Goal: Task Accomplishment & Management: Use online tool/utility

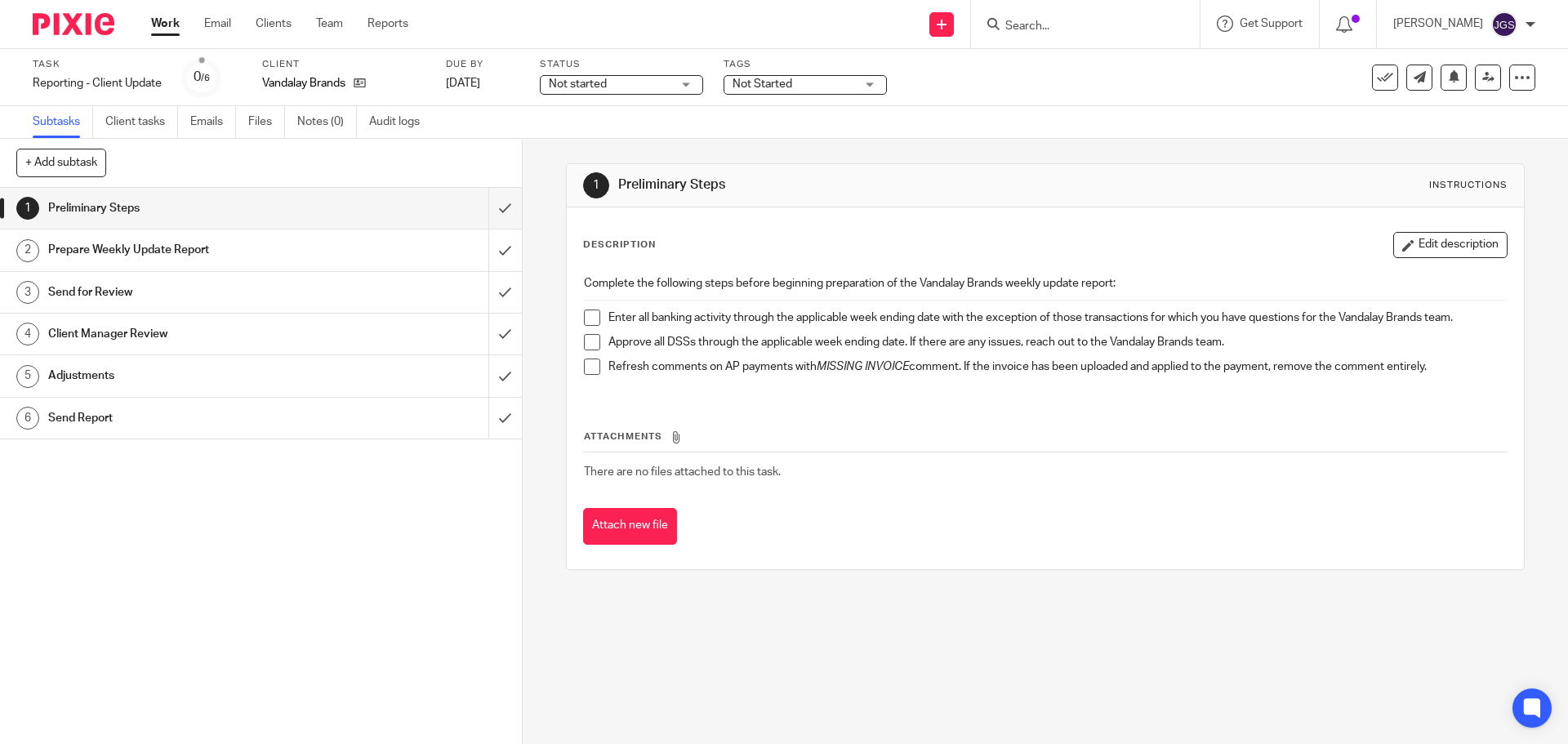
click at [586, 317] on span at bounding box center [592, 317] width 17 height 17
click at [589, 343] on span at bounding box center [592, 342] width 17 height 17
click at [589, 363] on span at bounding box center [592, 367] width 17 height 17
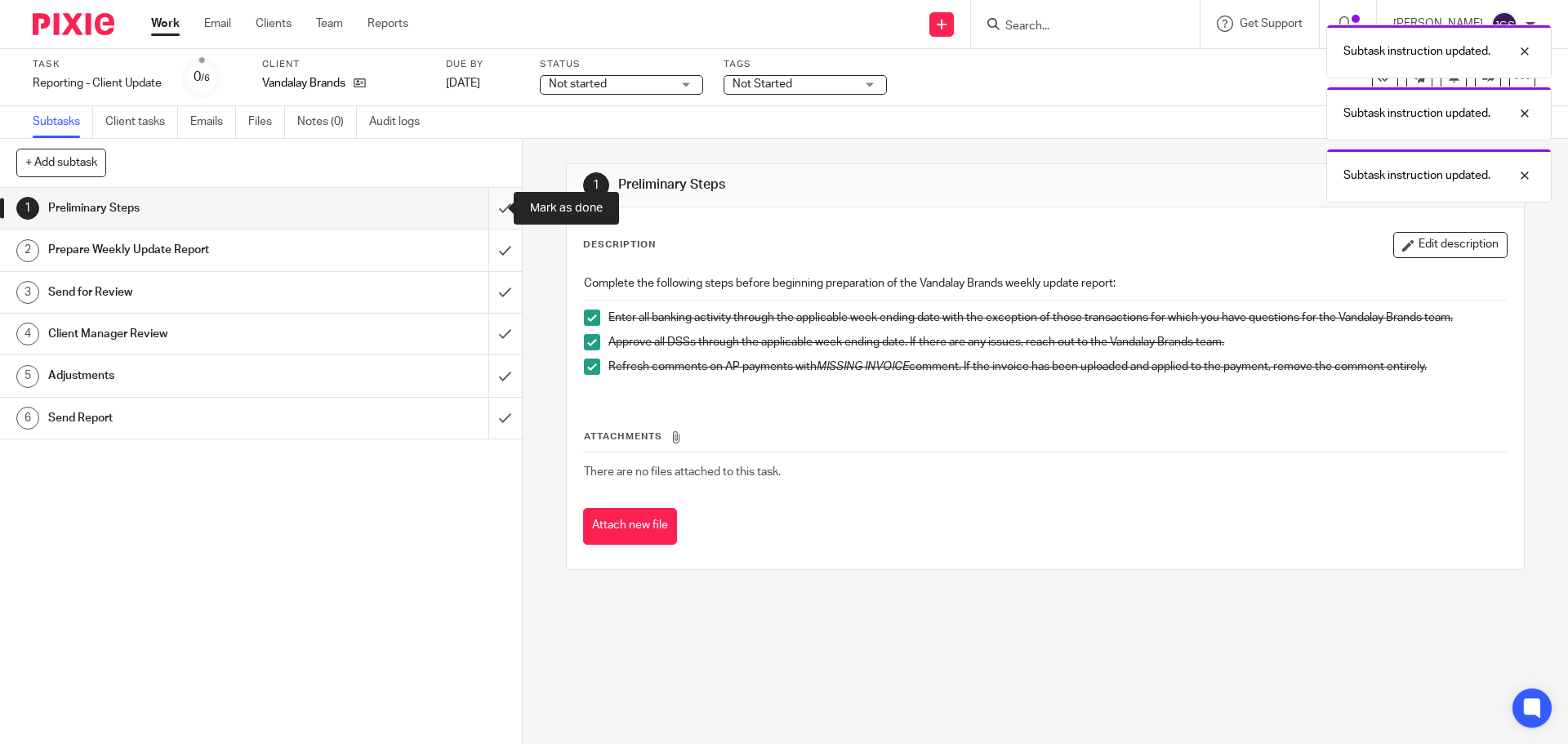
click at [493, 209] on input "submit" at bounding box center [260, 207] width 522 height 41
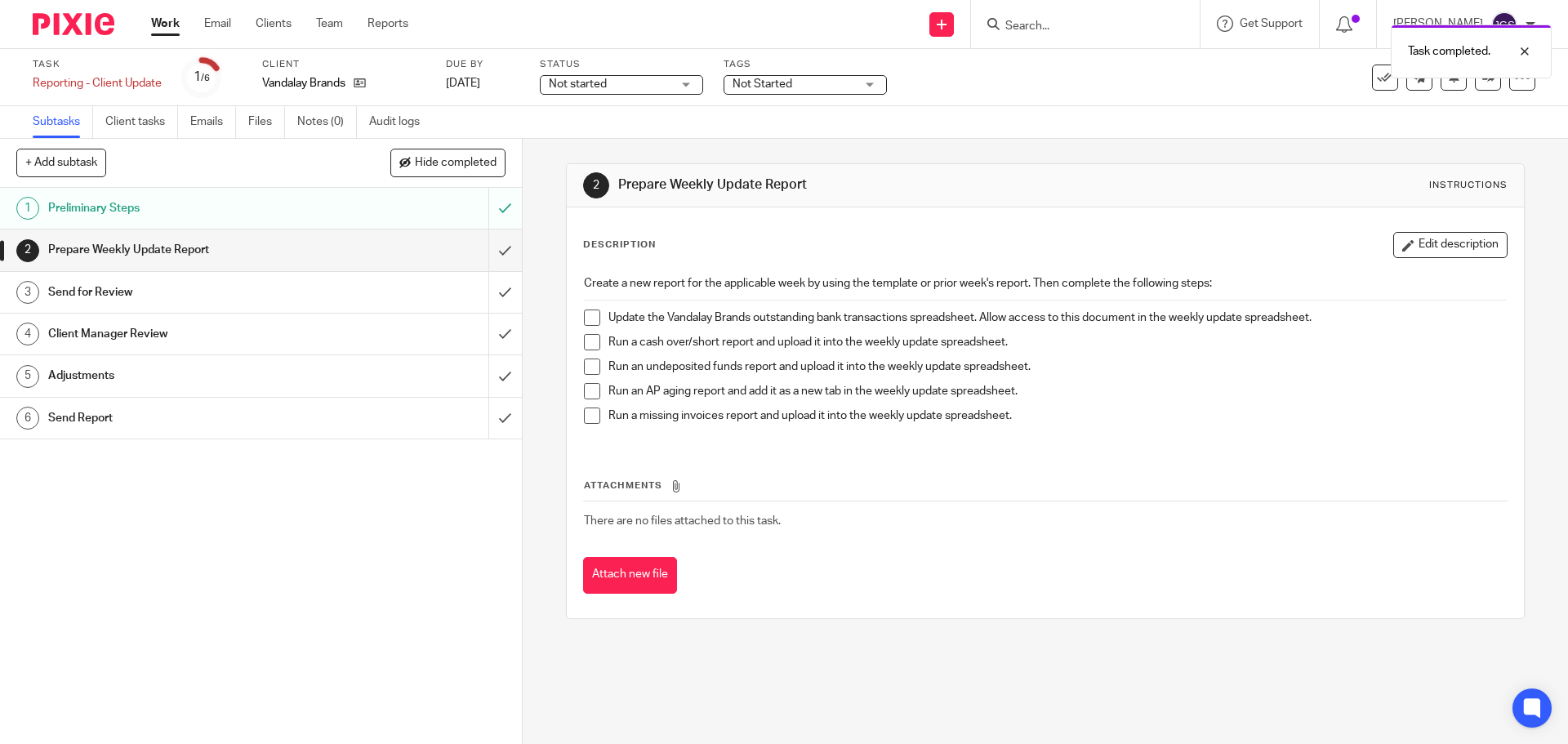
click at [692, 83] on div "Not started Not started" at bounding box center [622, 85] width 164 height 20
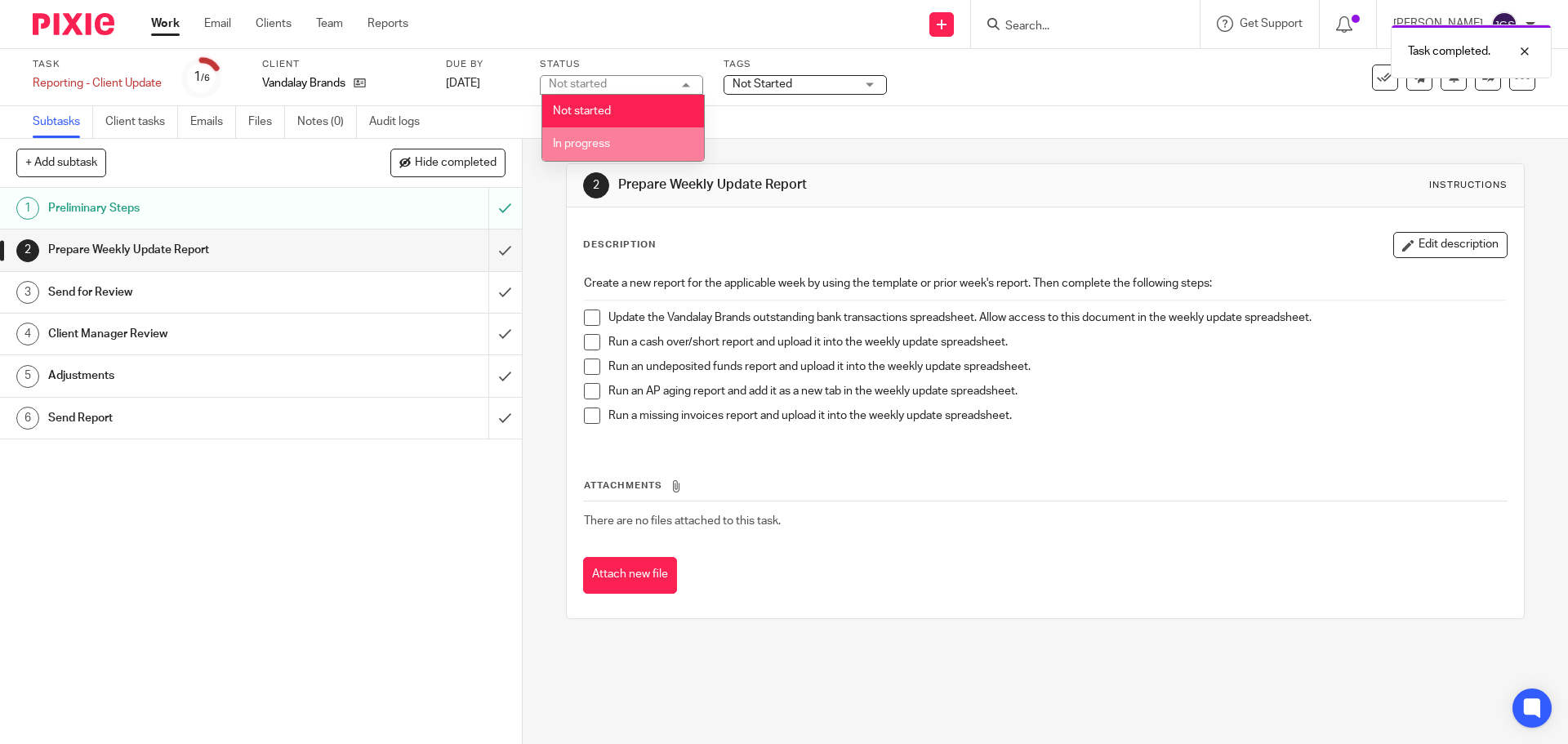
click at [666, 145] on li "In progress" at bounding box center [623, 144] width 162 height 33
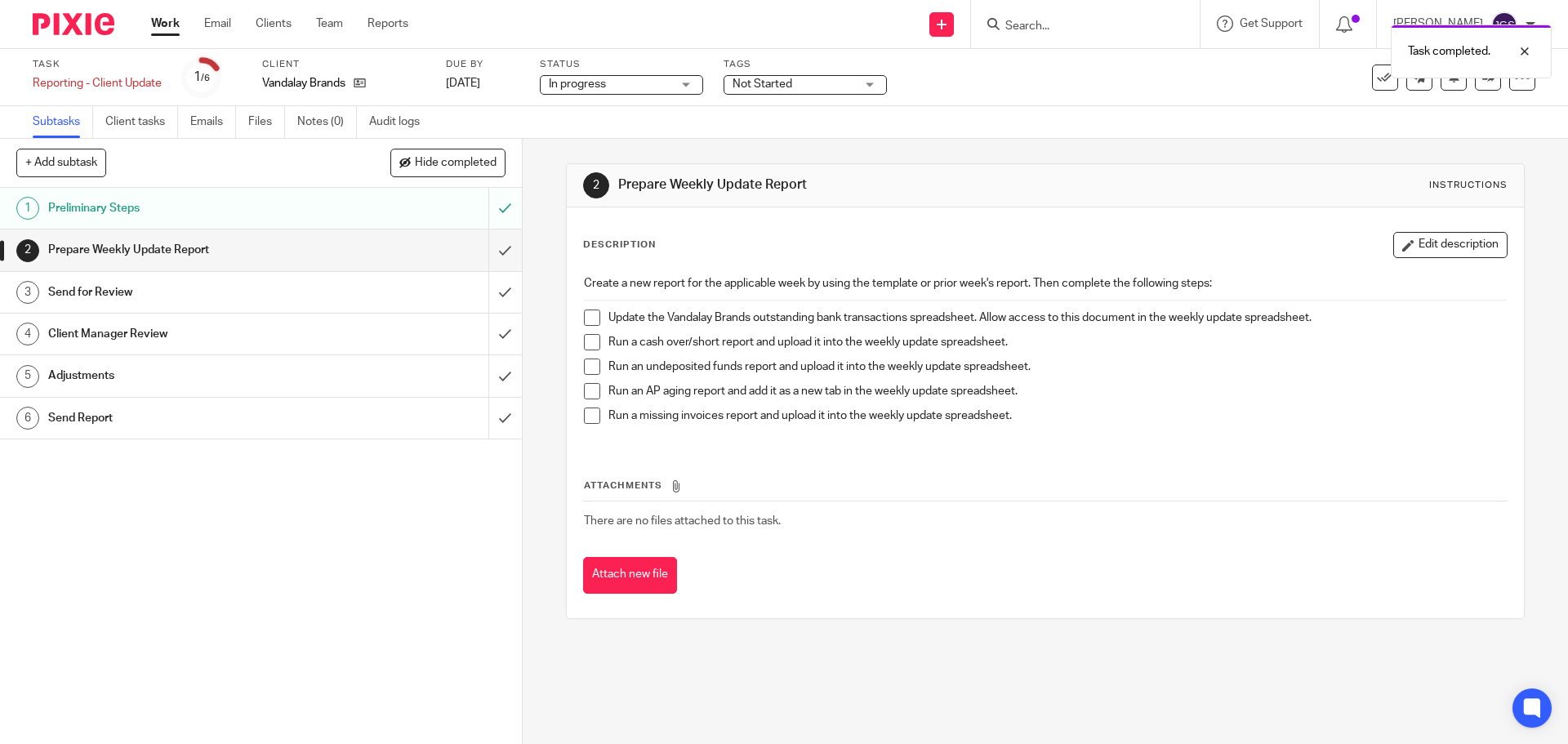
click at [878, 82] on div "Not Started" at bounding box center [805, 85] width 164 height 20
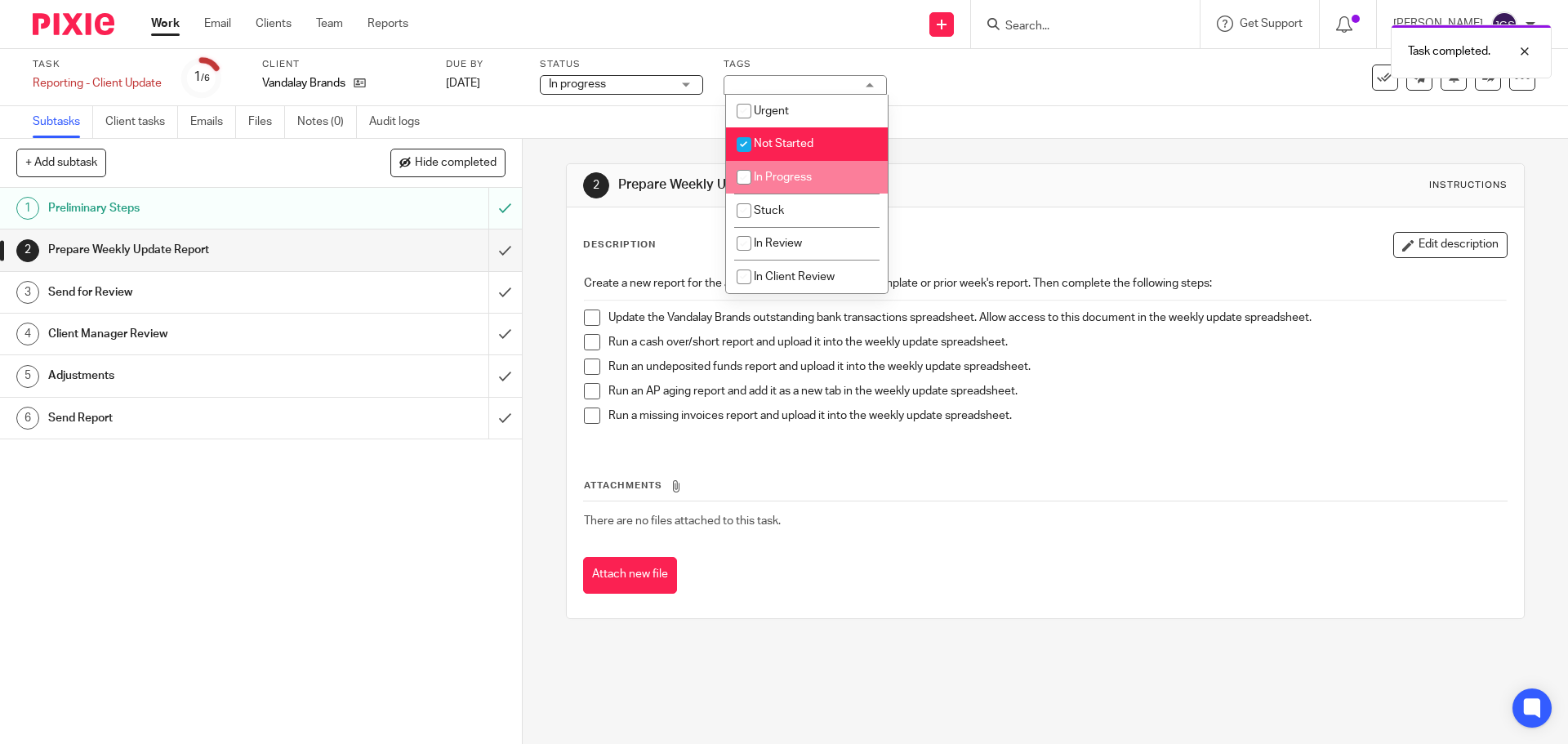
click at [801, 177] on span "In Progress" at bounding box center [783, 177] width 58 height 12
checkbox input "true"
click at [780, 141] on span "Not Started" at bounding box center [784, 144] width 60 height 12
checkbox input "false"
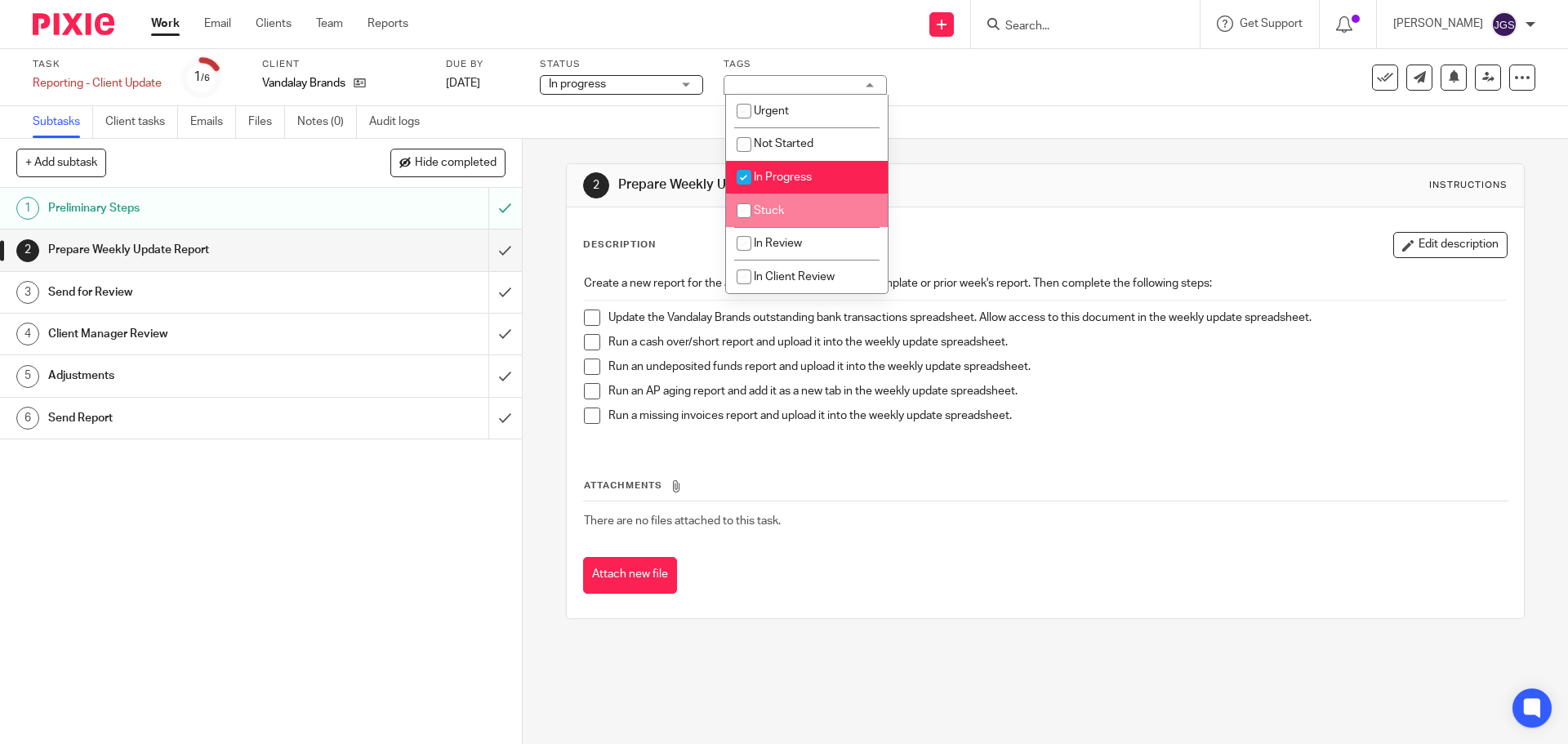
click at [589, 322] on span at bounding box center [592, 317] width 17 height 17
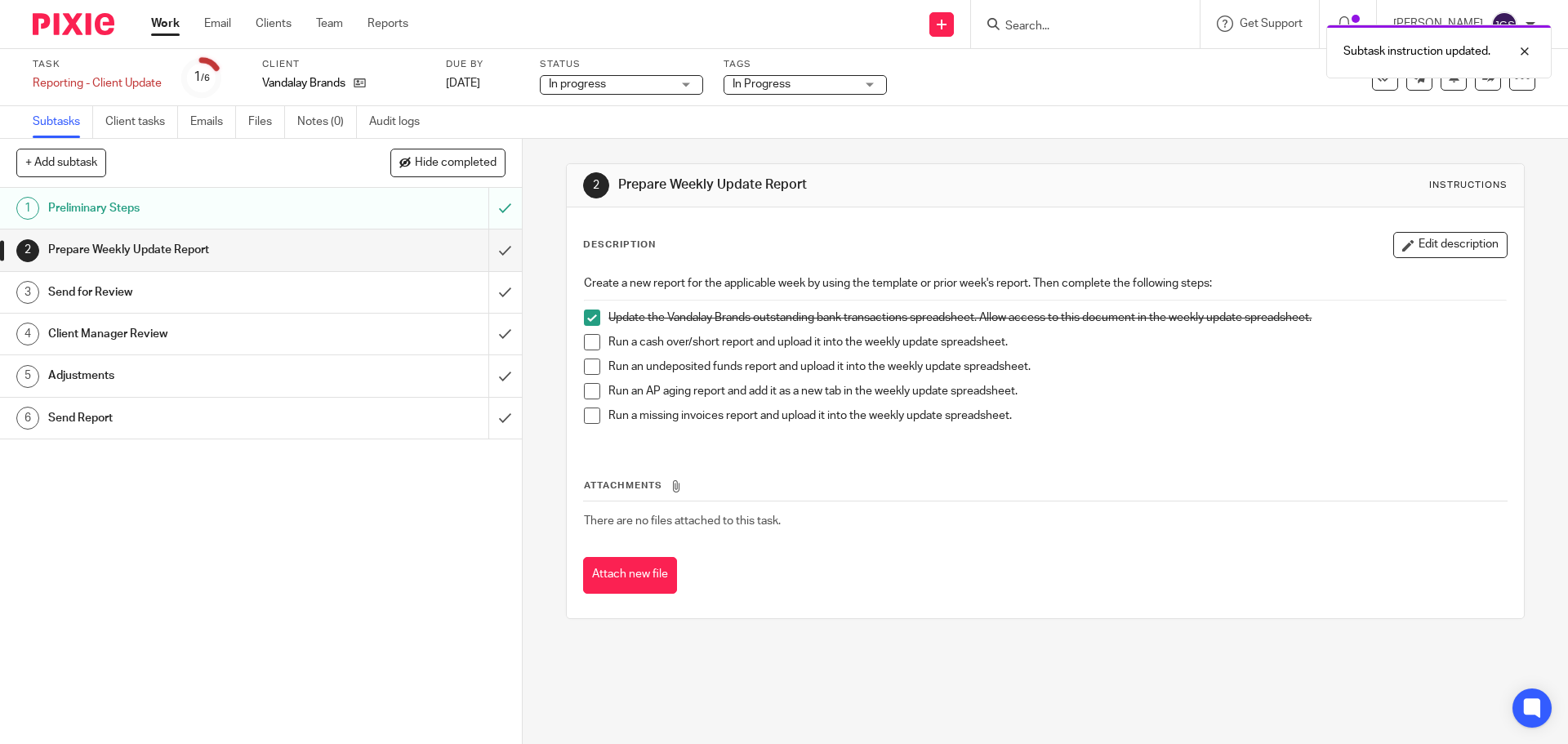
click at [589, 341] on span at bounding box center [592, 342] width 17 height 17
click at [588, 361] on span at bounding box center [592, 367] width 17 height 17
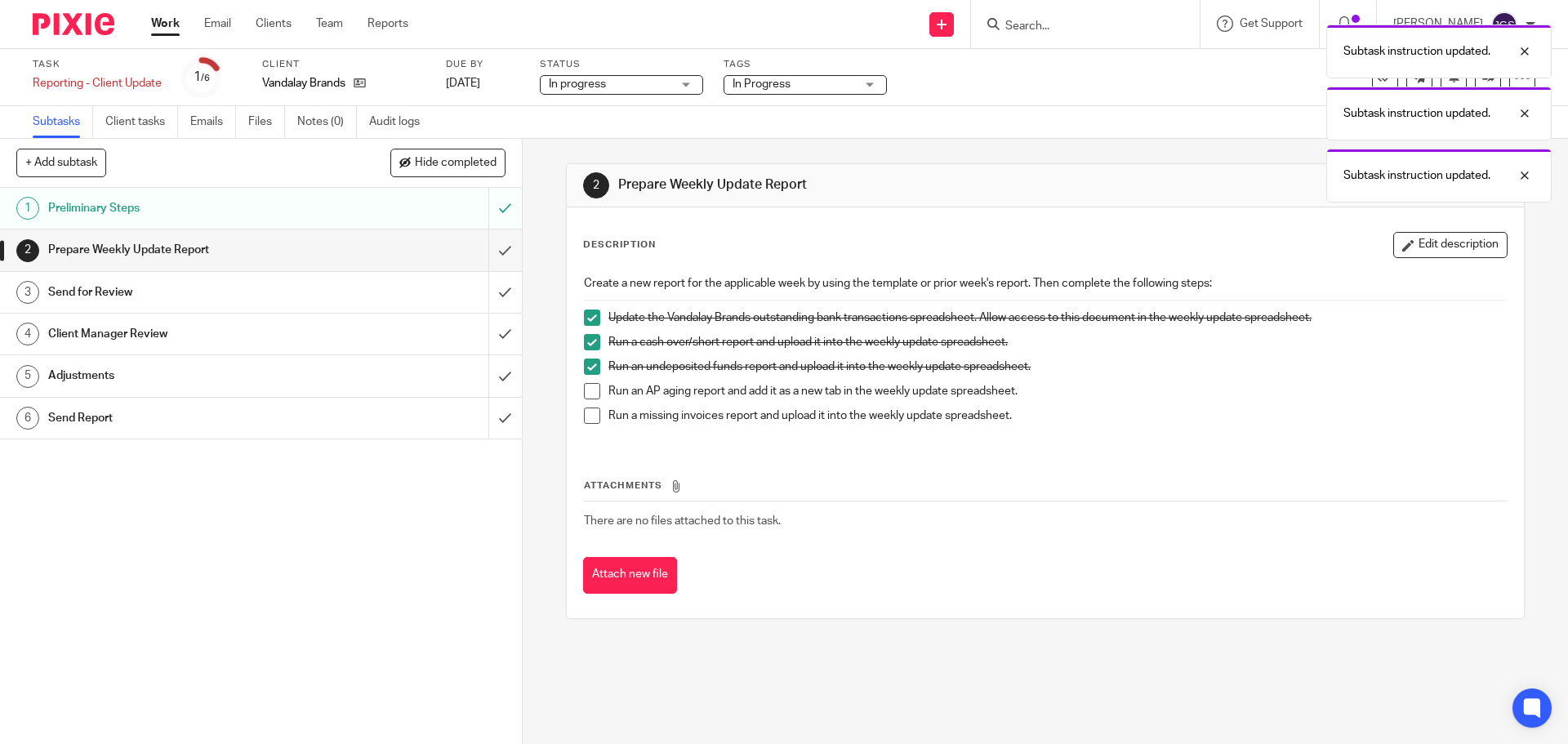
click at [588, 388] on span at bounding box center [592, 391] width 17 height 17
click at [588, 412] on span at bounding box center [592, 416] width 17 height 17
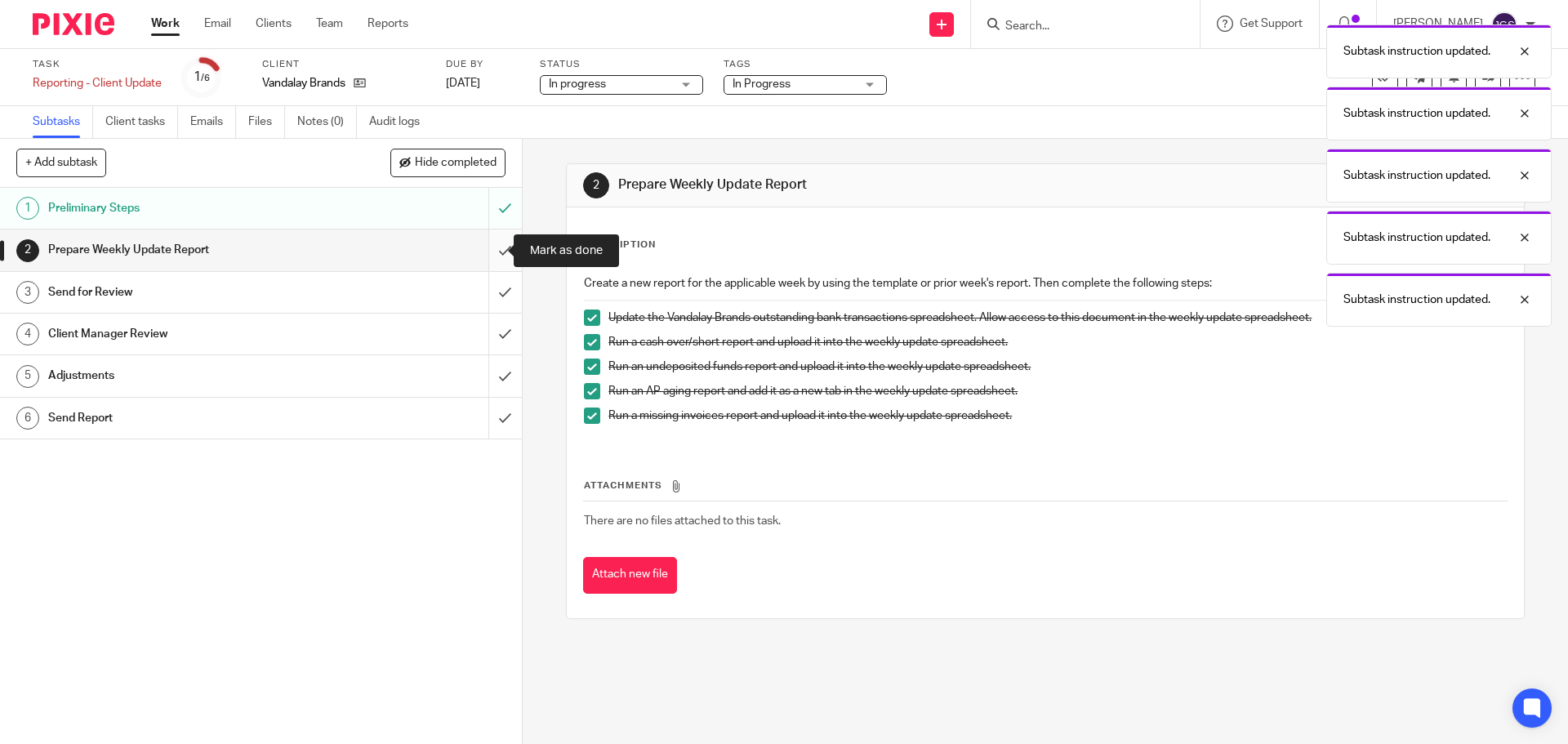
click at [489, 251] on input "submit" at bounding box center [260, 250] width 522 height 41
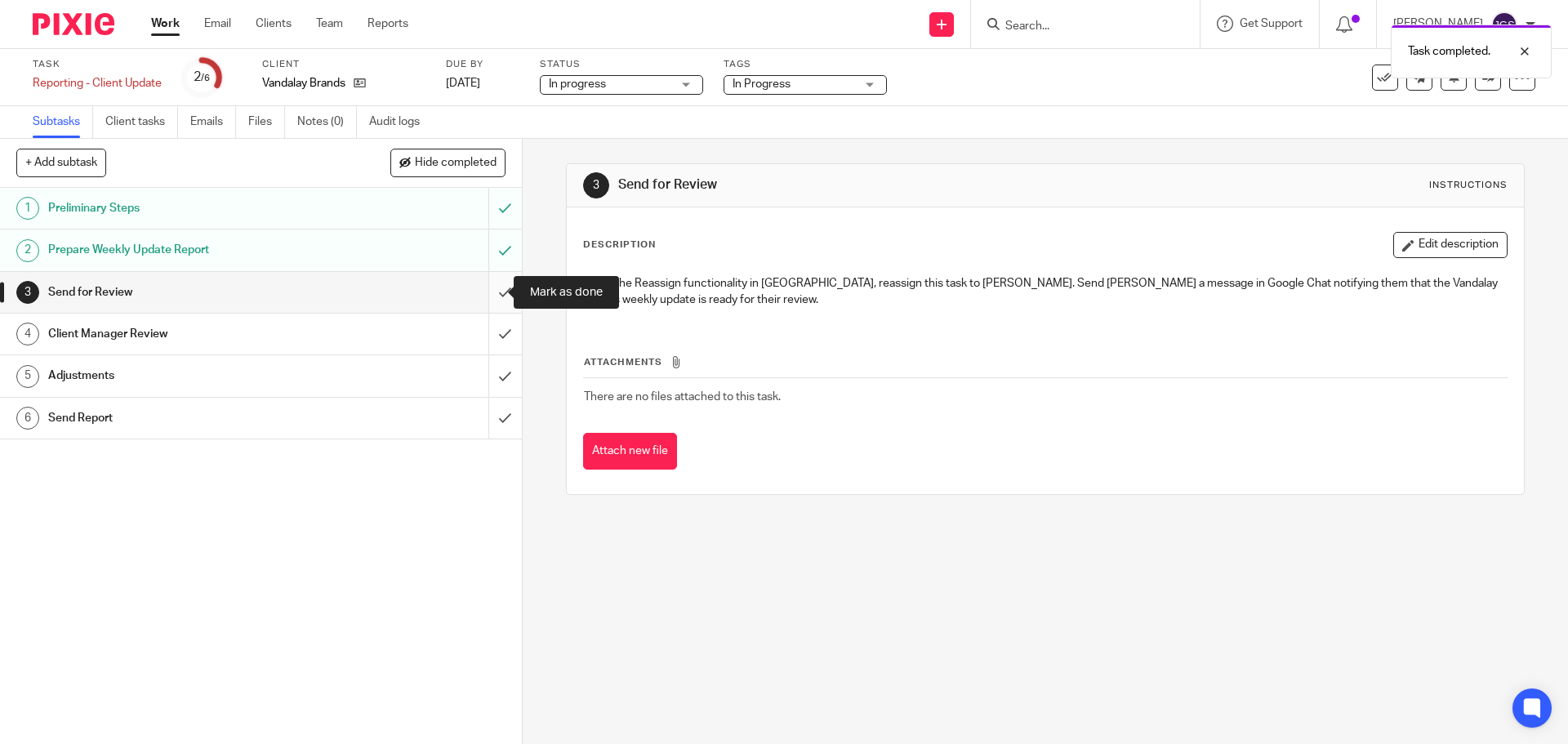
click at [490, 284] on input "submit" at bounding box center [260, 292] width 522 height 41
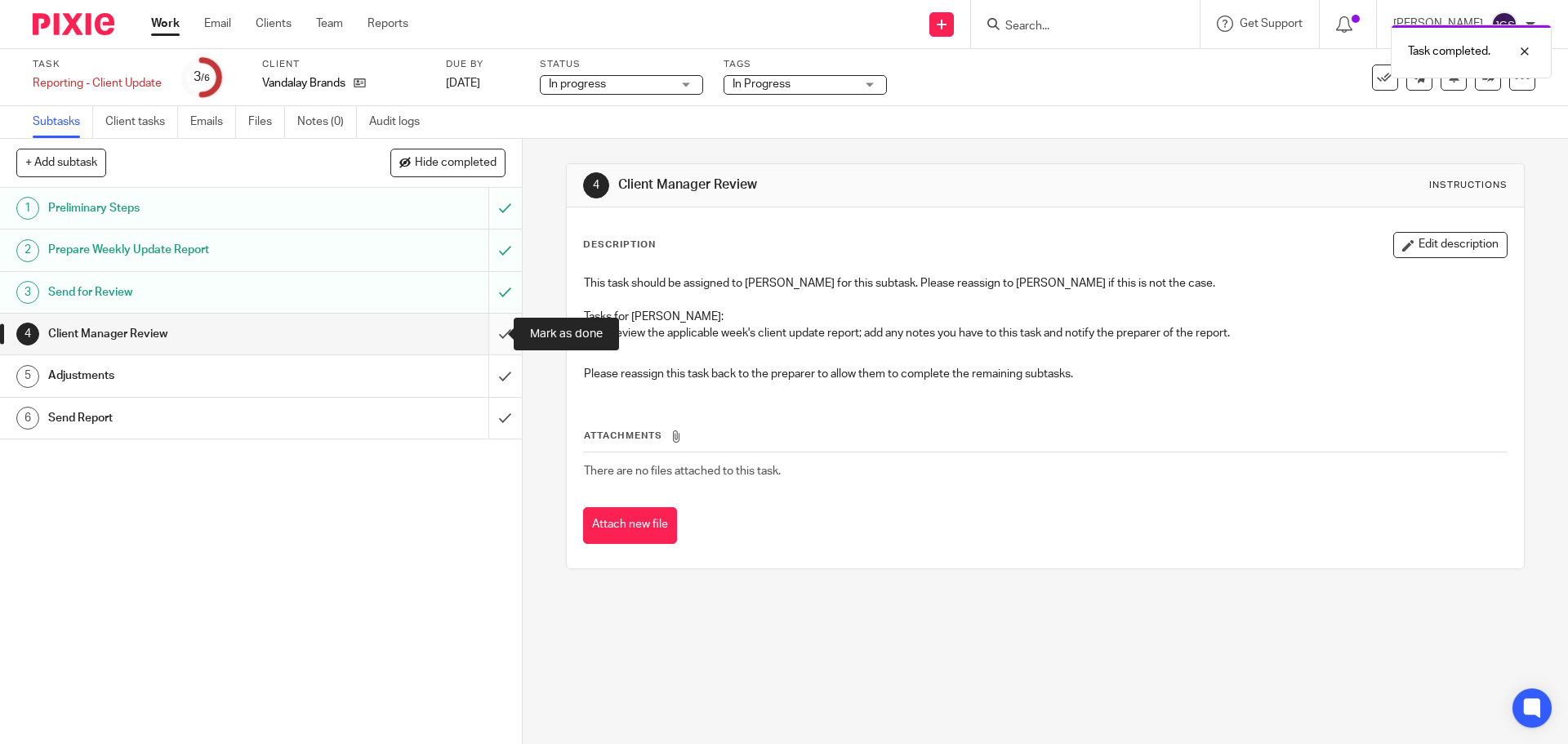
click at [489, 333] on input "submit" at bounding box center [260, 333] width 522 height 41
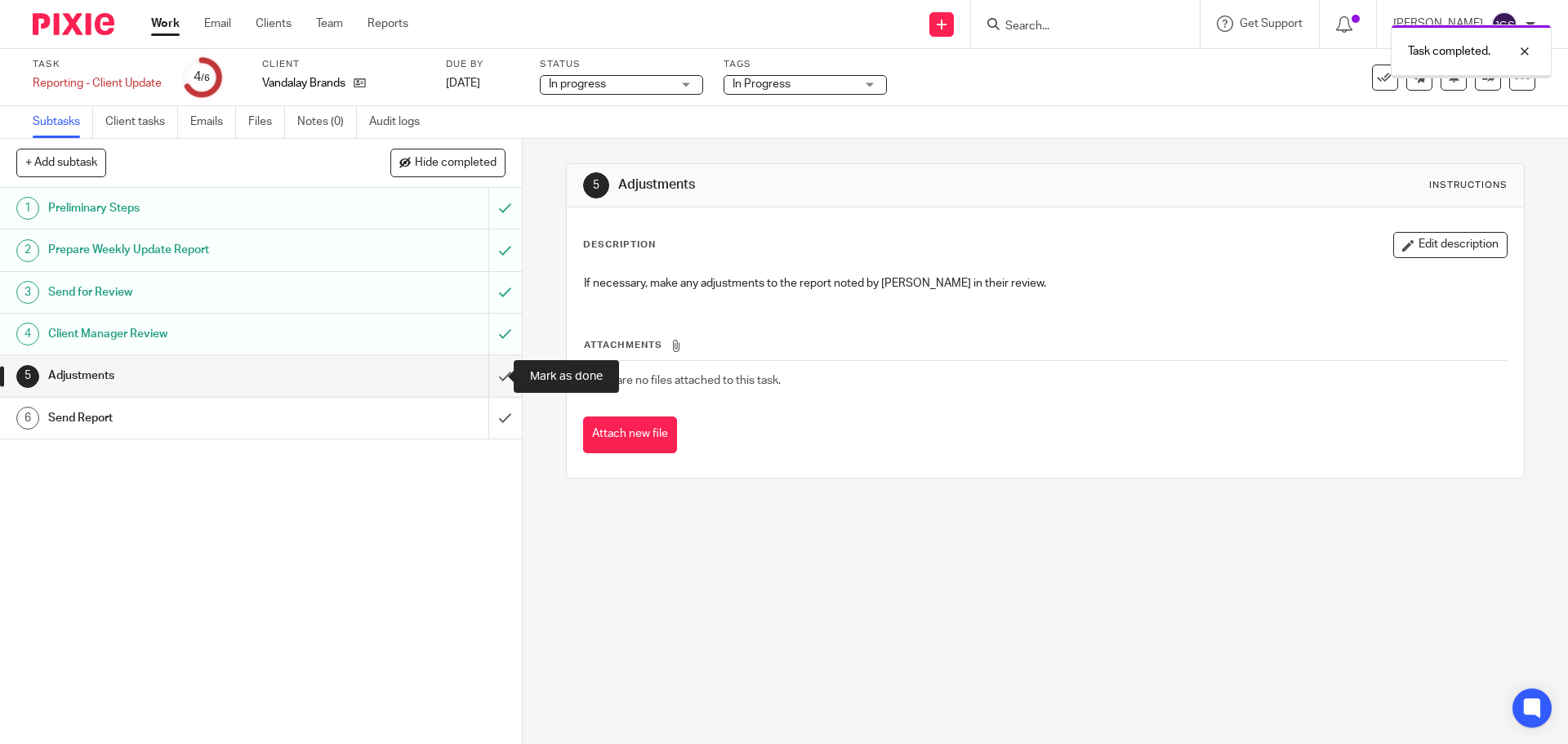
click at [490, 380] on input "submit" at bounding box center [260, 375] width 522 height 41
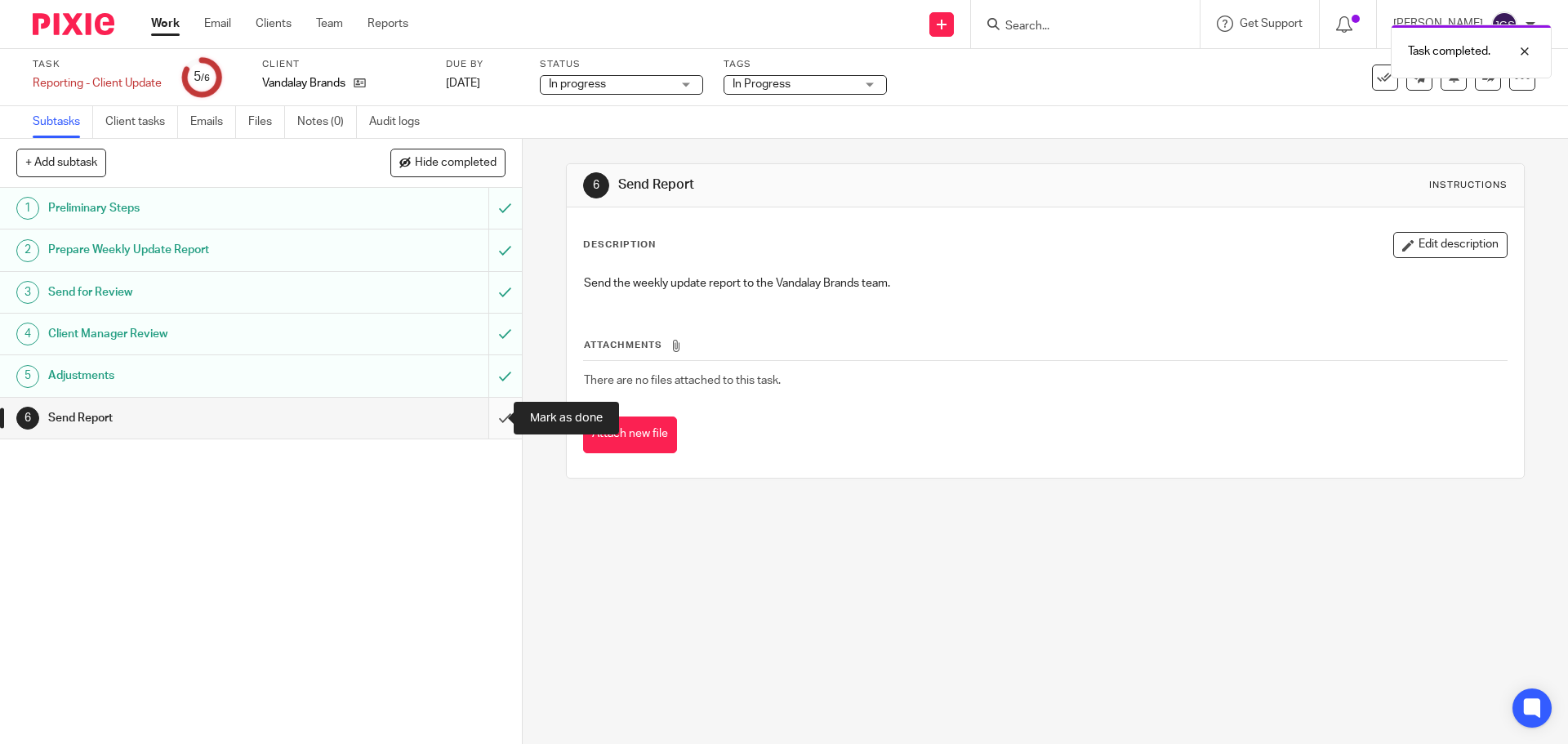
click at [491, 415] on input "submit" at bounding box center [260, 417] width 522 height 41
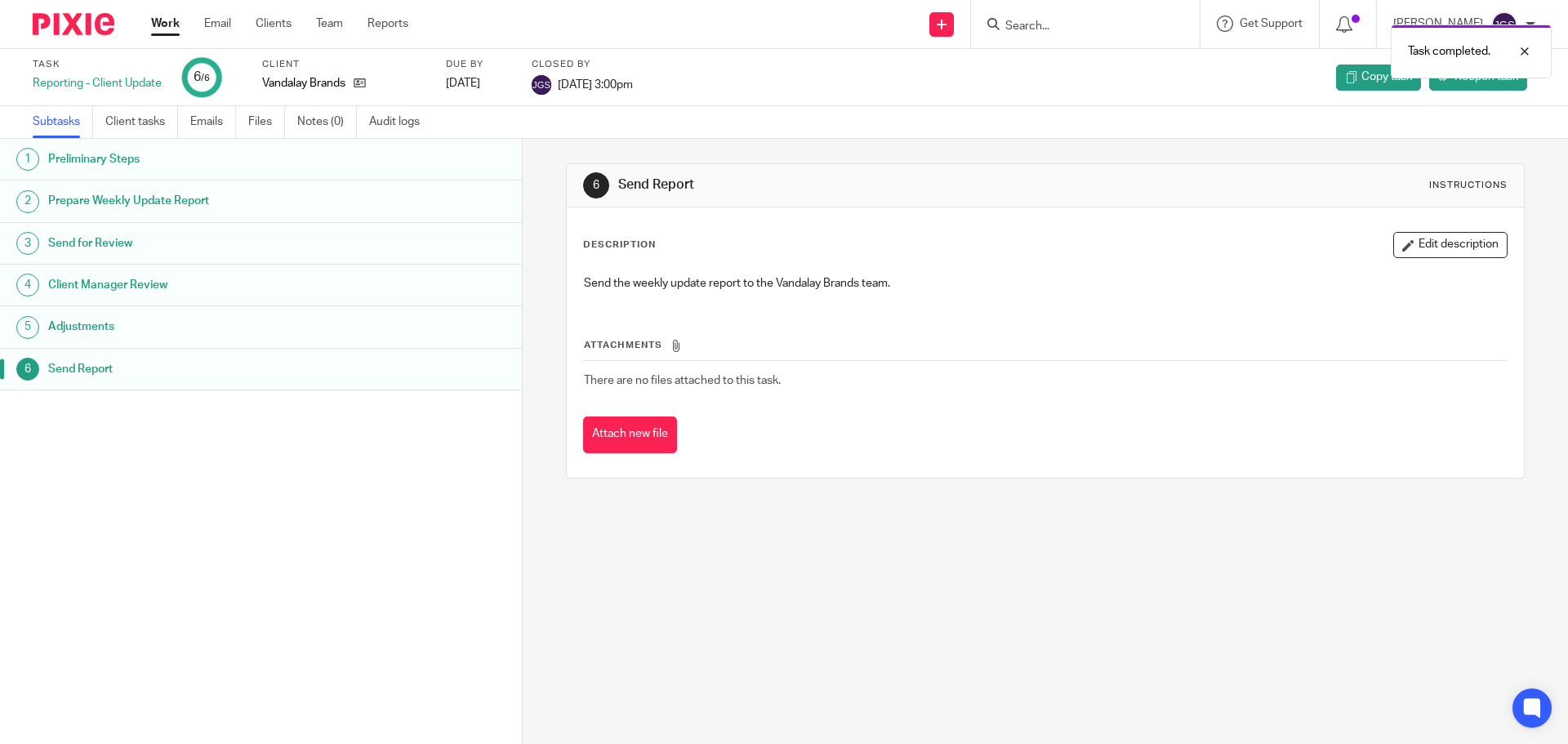
click at [160, 17] on link "Work" at bounding box center [165, 24] width 29 height 17
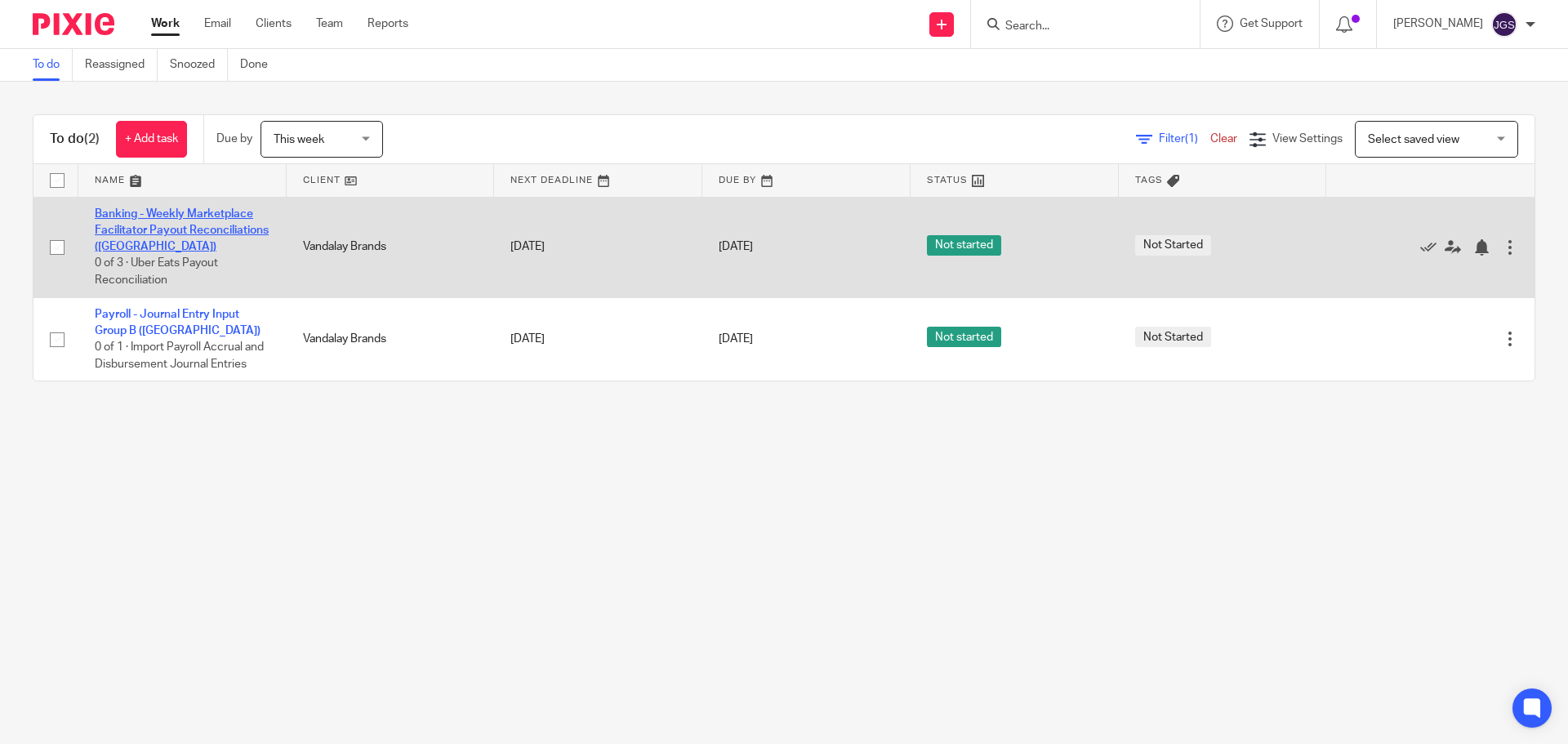
click at [141, 218] on link "Banking - Weekly Marketplace Facilitator Payout Reconciliations ([GEOGRAPHIC_DA…" at bounding box center [182, 231] width 174 height 45
